Goal: Information Seeking & Learning: Learn about a topic

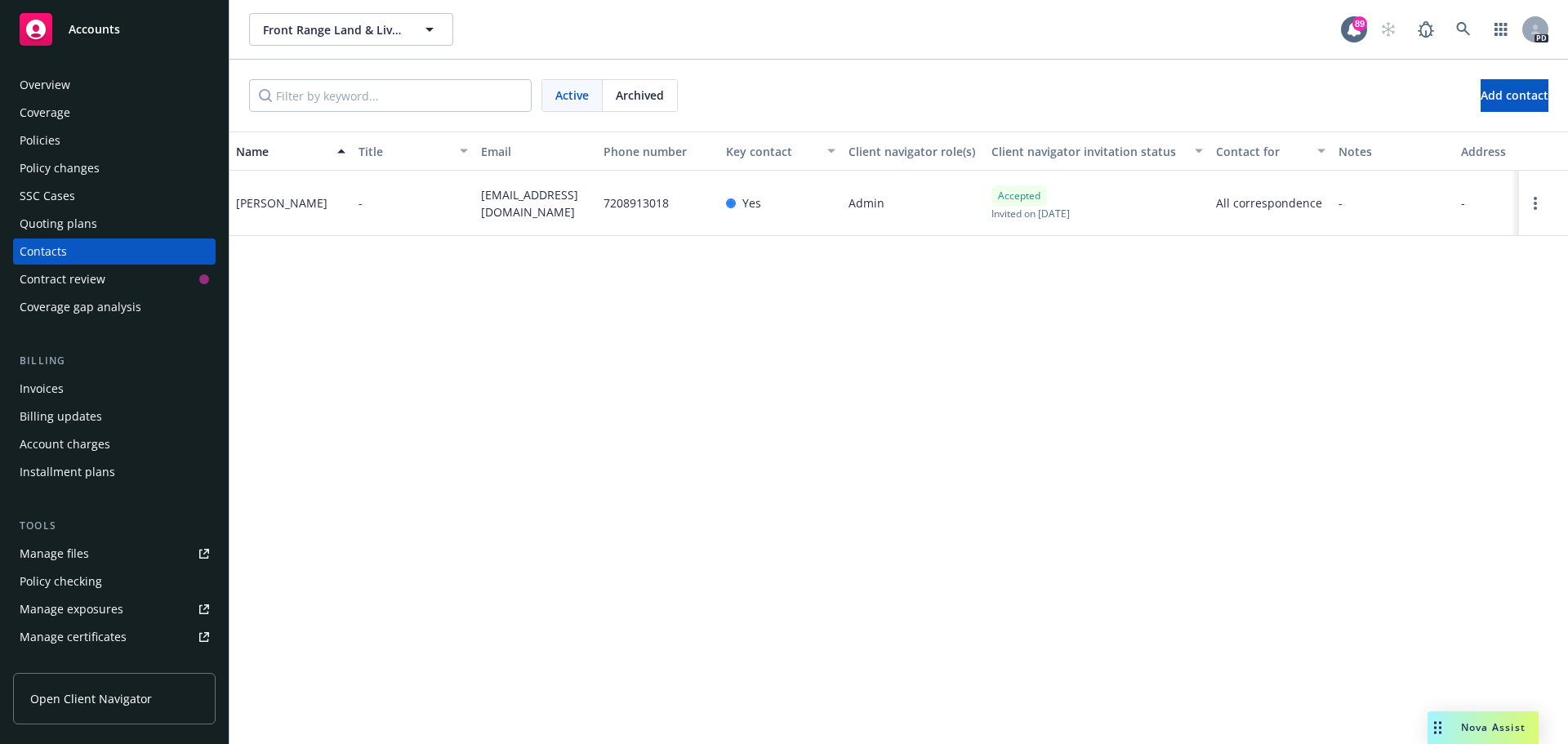
click at [31, 139] on div "Policies" at bounding box center [40, 140] width 41 height 26
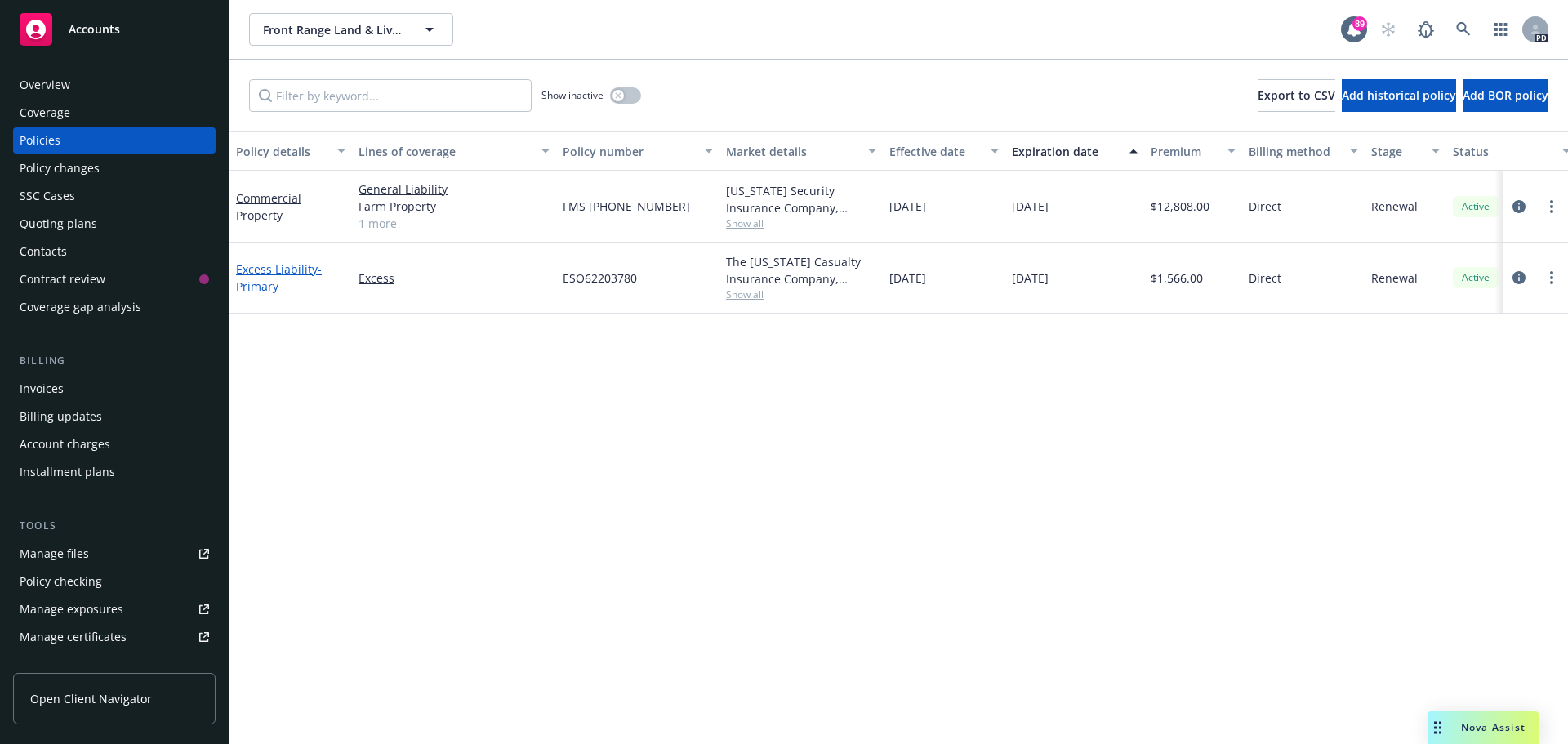
click at [283, 270] on link "Excess Liability - Primary" at bounding box center [279, 278] width 86 height 33
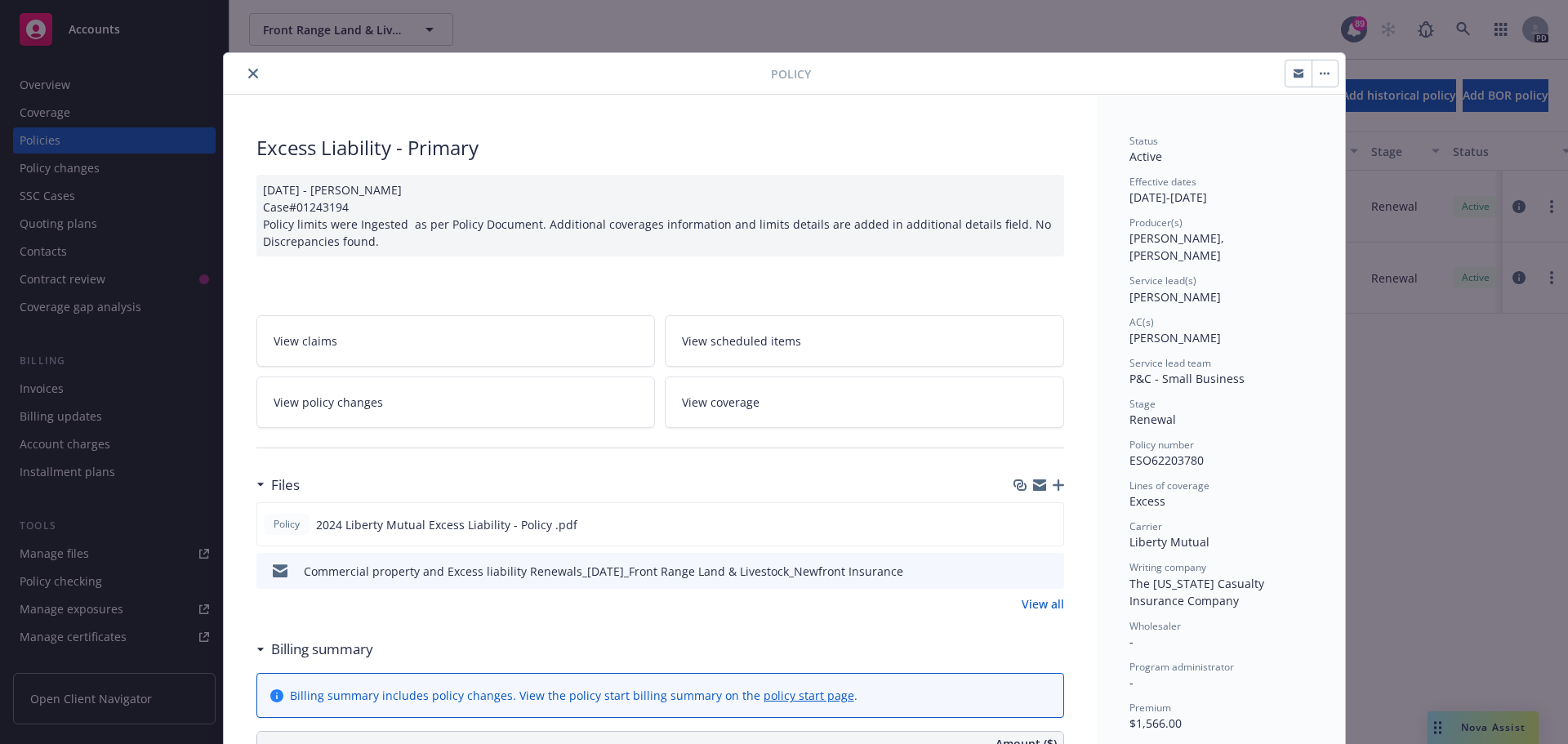
click at [25, 138] on div "Policy Excess Liability - Primary [DATE] - [PERSON_NAME] Case#01243194 Policy l…" at bounding box center [784, 372] width 1568 height 744
click at [248, 74] on icon "close" at bounding box center [253, 73] width 10 height 10
